Goal: Check status: Check status

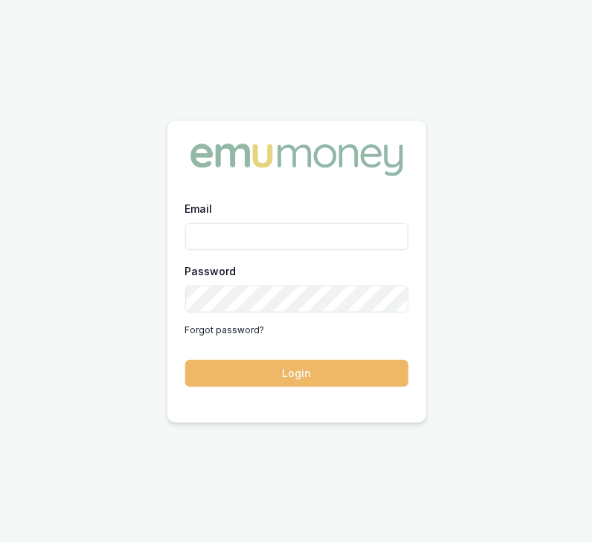
type input "[PERSON_NAME][EMAIL_ADDRESS][PERSON_NAME][DOMAIN_NAME]"
click at [331, 375] on button "Login" at bounding box center [296, 373] width 223 height 27
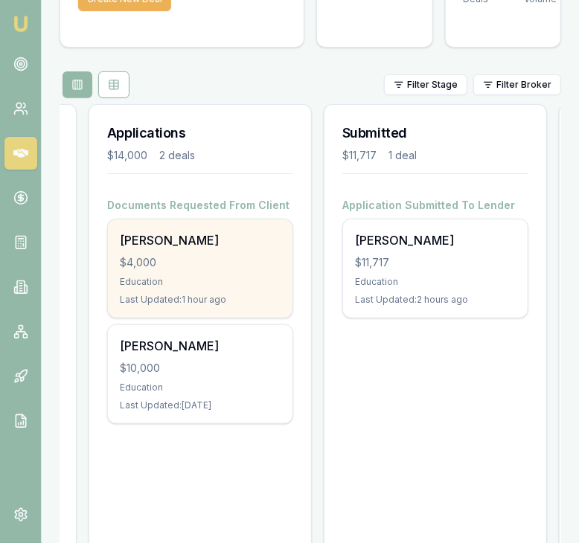
scroll to position [0, 219]
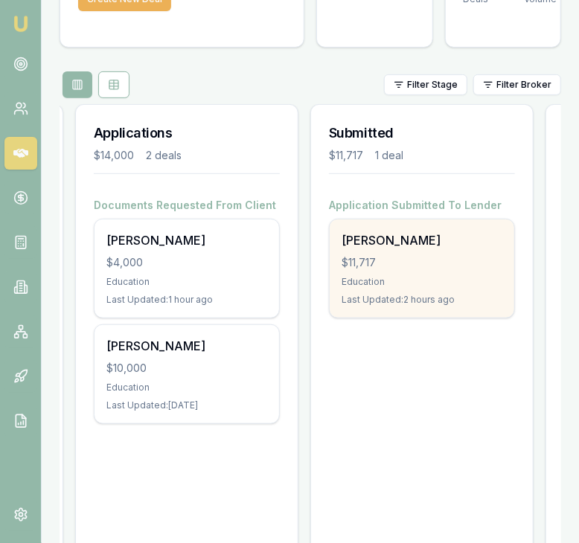
click at [431, 277] on div "Education" at bounding box center [421, 282] width 161 height 12
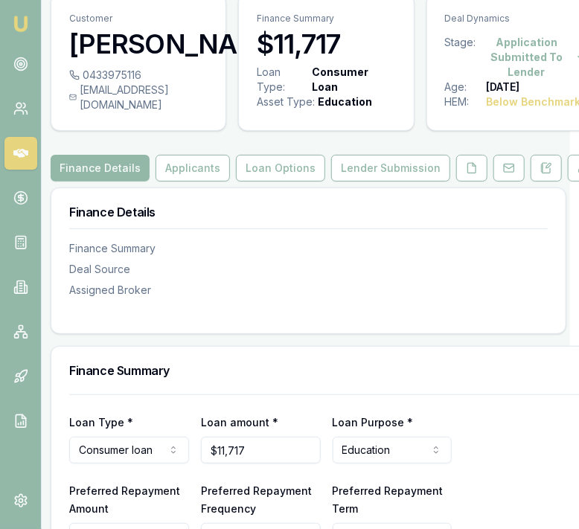
scroll to position [55, 9]
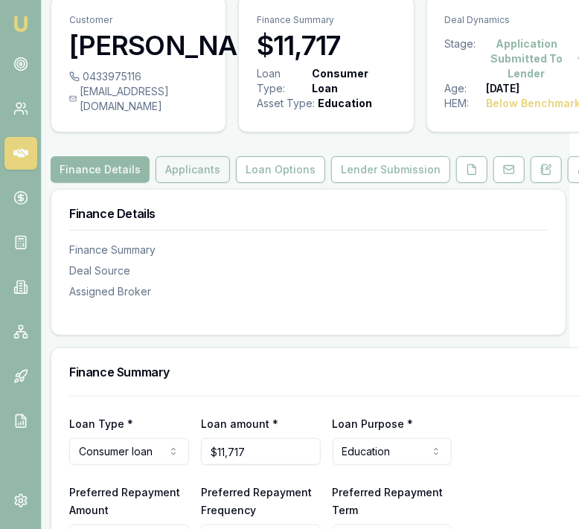
click at [187, 183] on button "Applicants" at bounding box center [192, 169] width 74 height 27
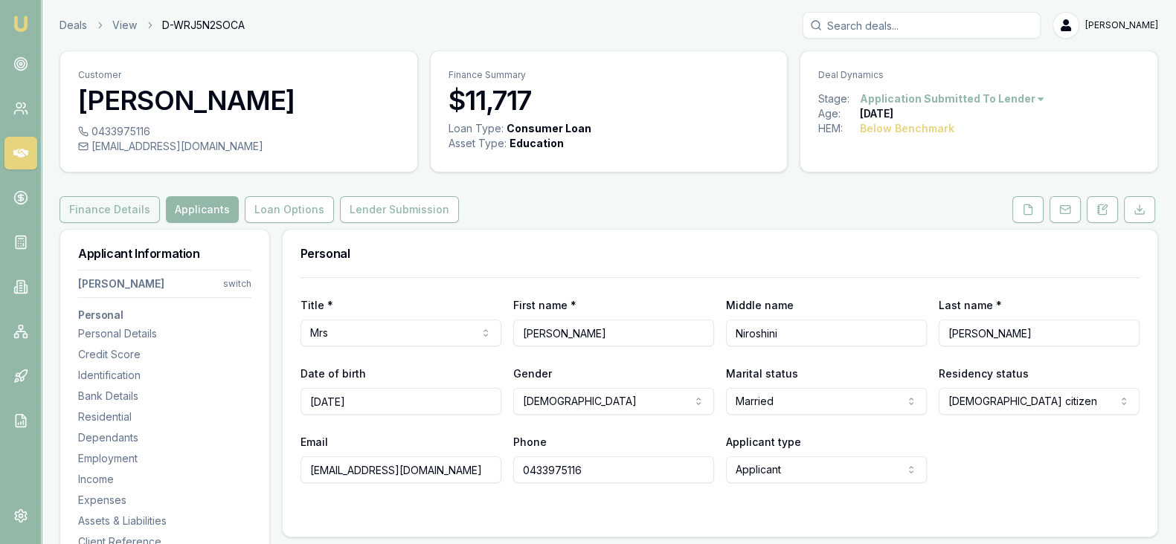
click at [128, 217] on button "Finance Details" at bounding box center [110, 209] width 100 height 27
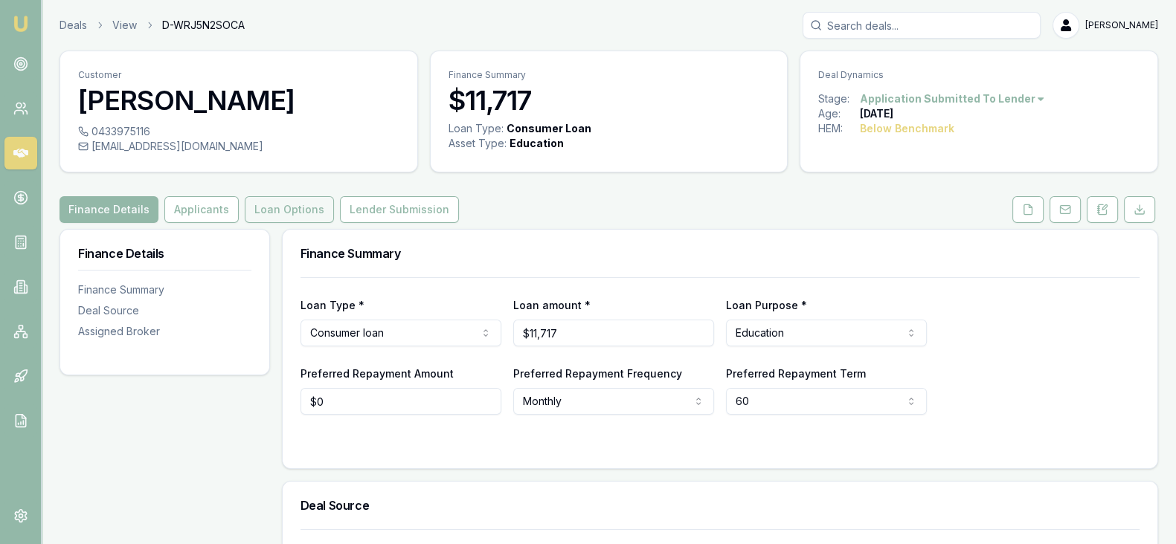
click at [270, 210] on button "Loan Options" at bounding box center [289, 209] width 89 height 27
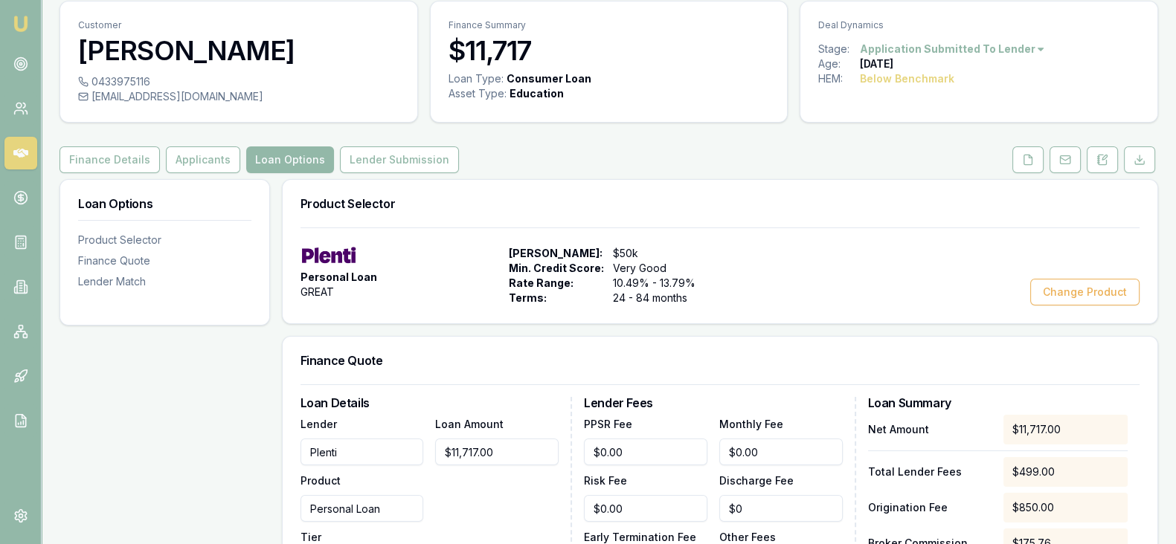
scroll to position [49, 0]
click at [123, 164] on button "Finance Details" at bounding box center [110, 160] width 100 height 27
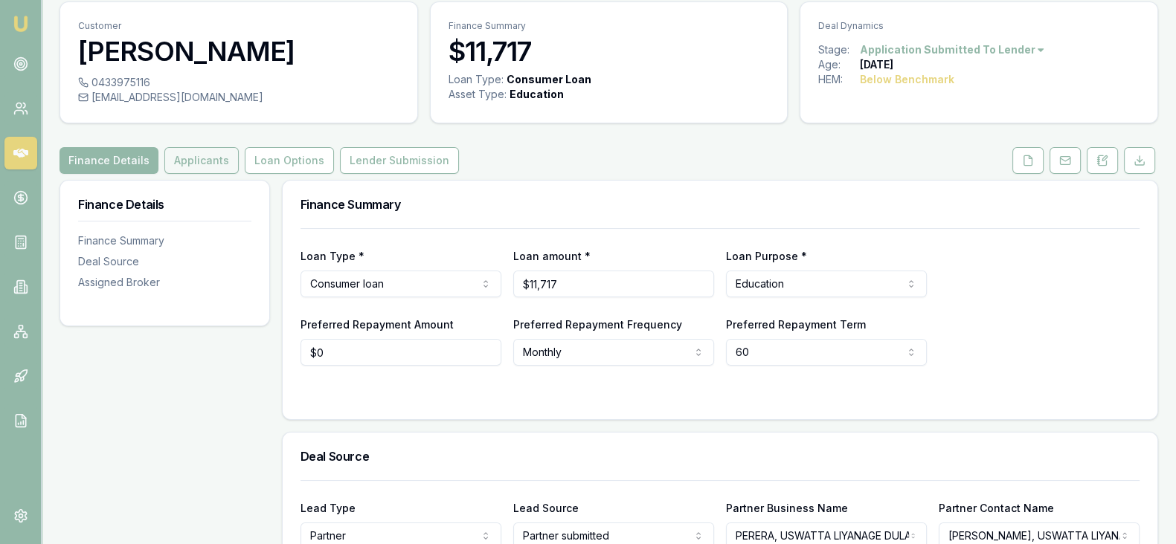
click at [208, 170] on button "Applicants" at bounding box center [201, 160] width 74 height 27
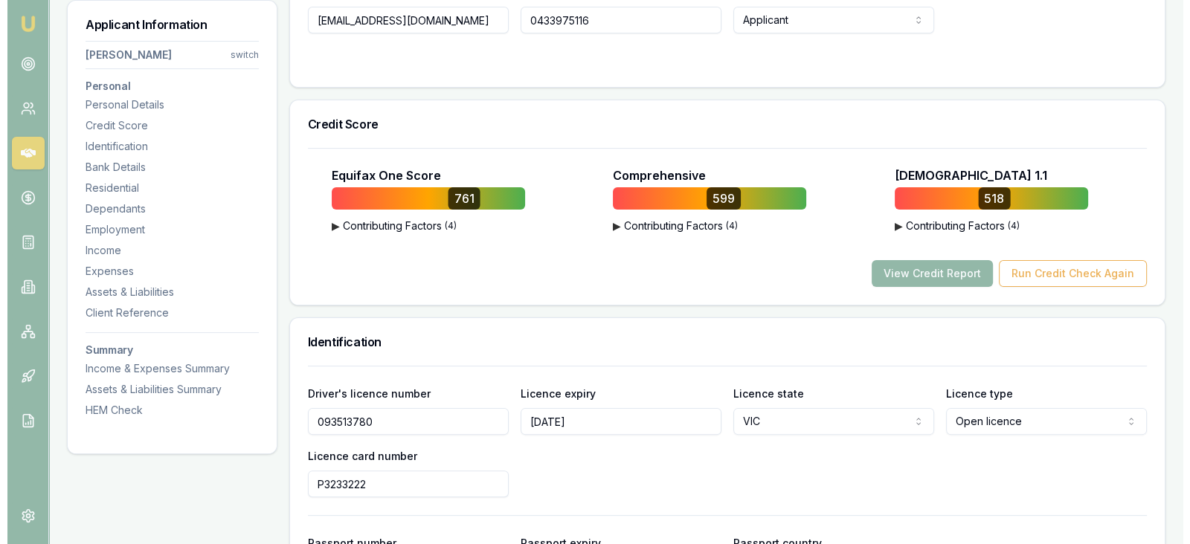
scroll to position [451, 0]
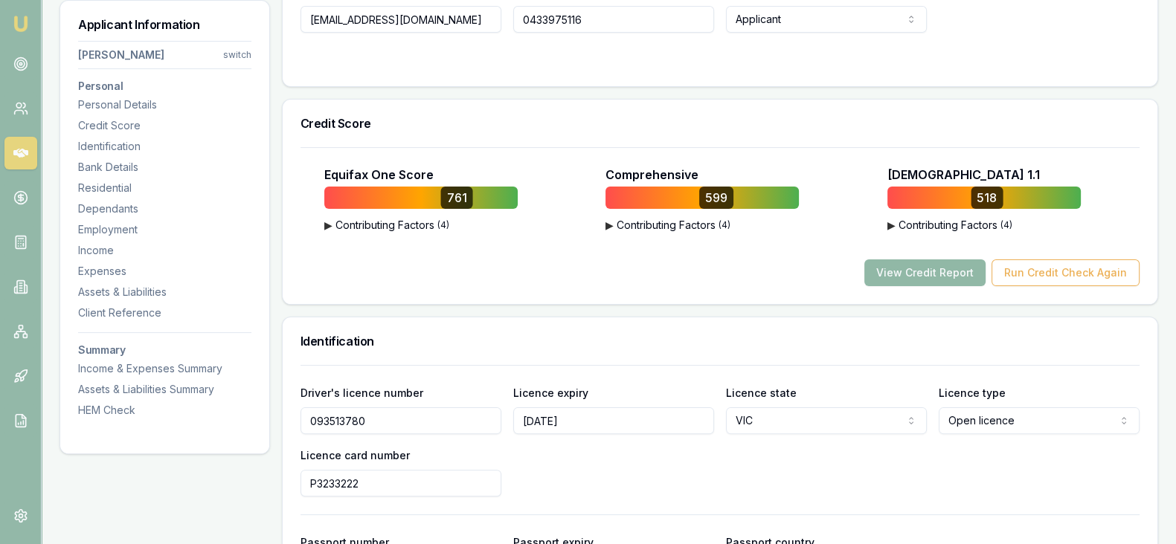
click at [592, 278] on button "View Credit Report" at bounding box center [924, 273] width 121 height 27
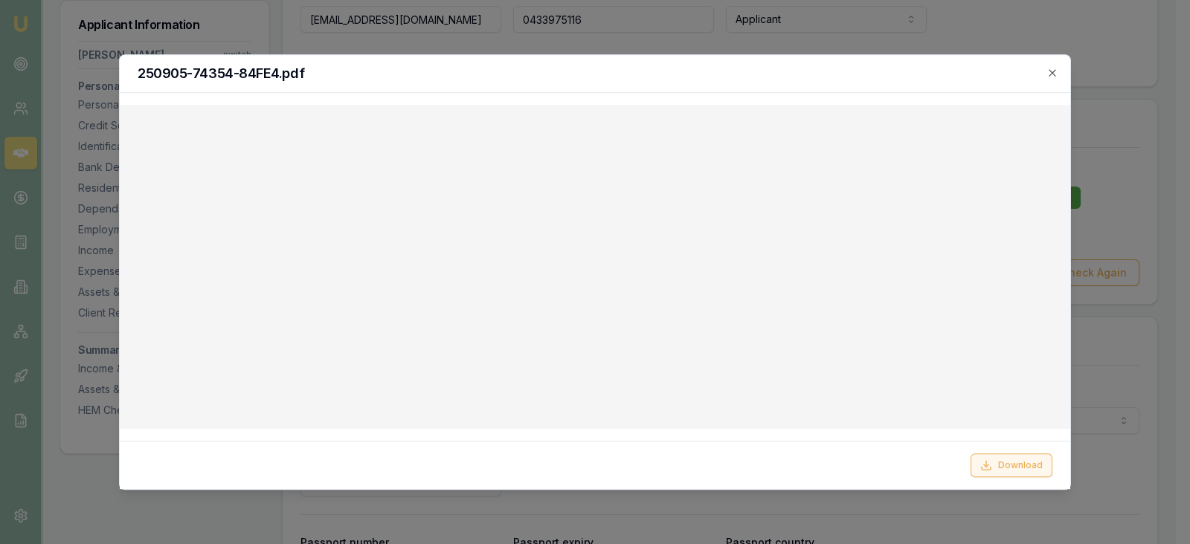
click at [592, 471] on button "Download" at bounding box center [1012, 466] width 82 height 24
